Goal: Transaction & Acquisition: Download file/media

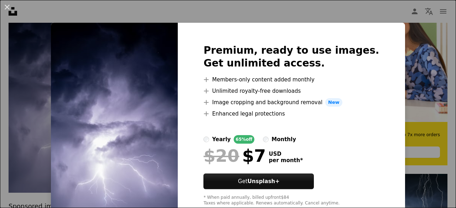
click at [157, 136] on img at bounding box center [114, 125] width 127 height 205
drag, startPoint x: 408, startPoint y: 89, endPoint x: 125, endPoint y: 92, distance: 283.4
click at [125, 92] on img at bounding box center [114, 125] width 127 height 205
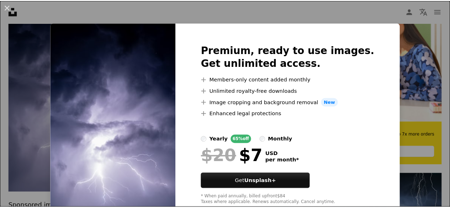
scroll to position [20, 0]
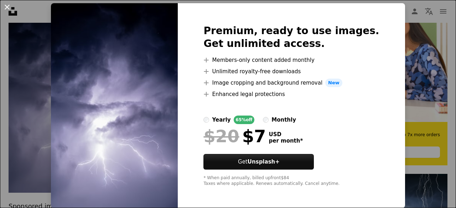
click at [6, 5] on button "An X shape" at bounding box center [7, 7] width 9 height 9
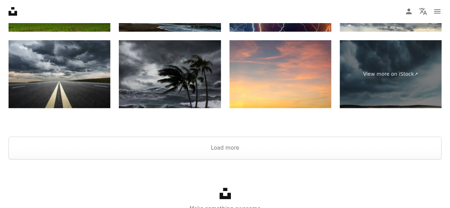
scroll to position [1462, 0]
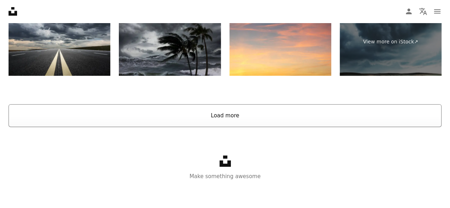
click at [121, 116] on button "Load more" at bounding box center [225, 115] width 433 height 23
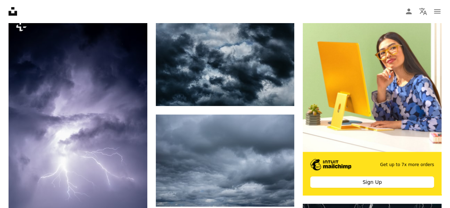
scroll to position [0, 0]
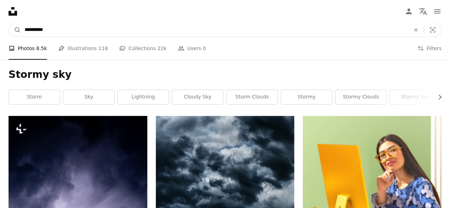
click at [49, 27] on input "**********" at bounding box center [214, 30] width 387 height 14
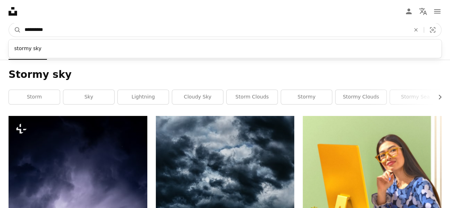
click at [56, 28] on input "**********" at bounding box center [214, 30] width 387 height 14
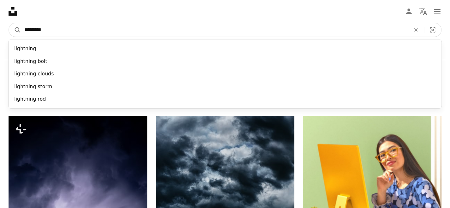
type input "*********"
click at [9, 23] on button "A magnifying glass" at bounding box center [15, 30] width 12 height 14
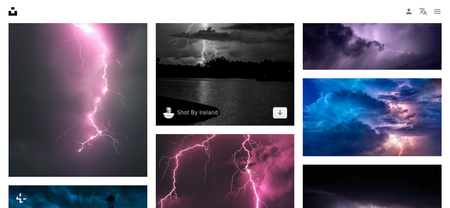
scroll to position [1562, 0]
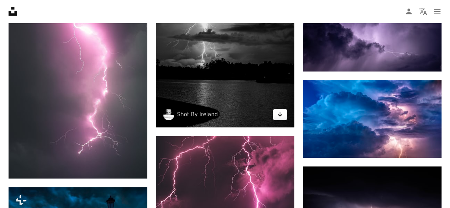
click at [280, 115] on icon "Download" at bounding box center [280, 114] width 5 height 5
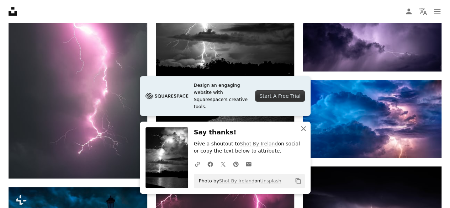
click at [303, 132] on icon "An X shape" at bounding box center [303, 129] width 9 height 9
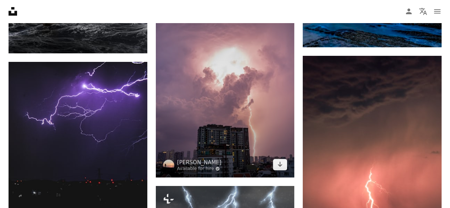
scroll to position [8111, 0]
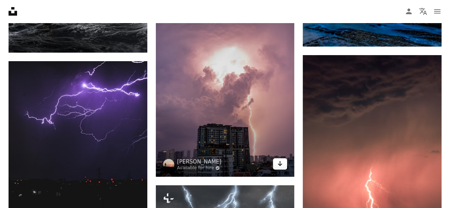
click at [283, 160] on icon "Arrow pointing down" at bounding box center [280, 164] width 6 height 9
